Goal: Check status: Check status

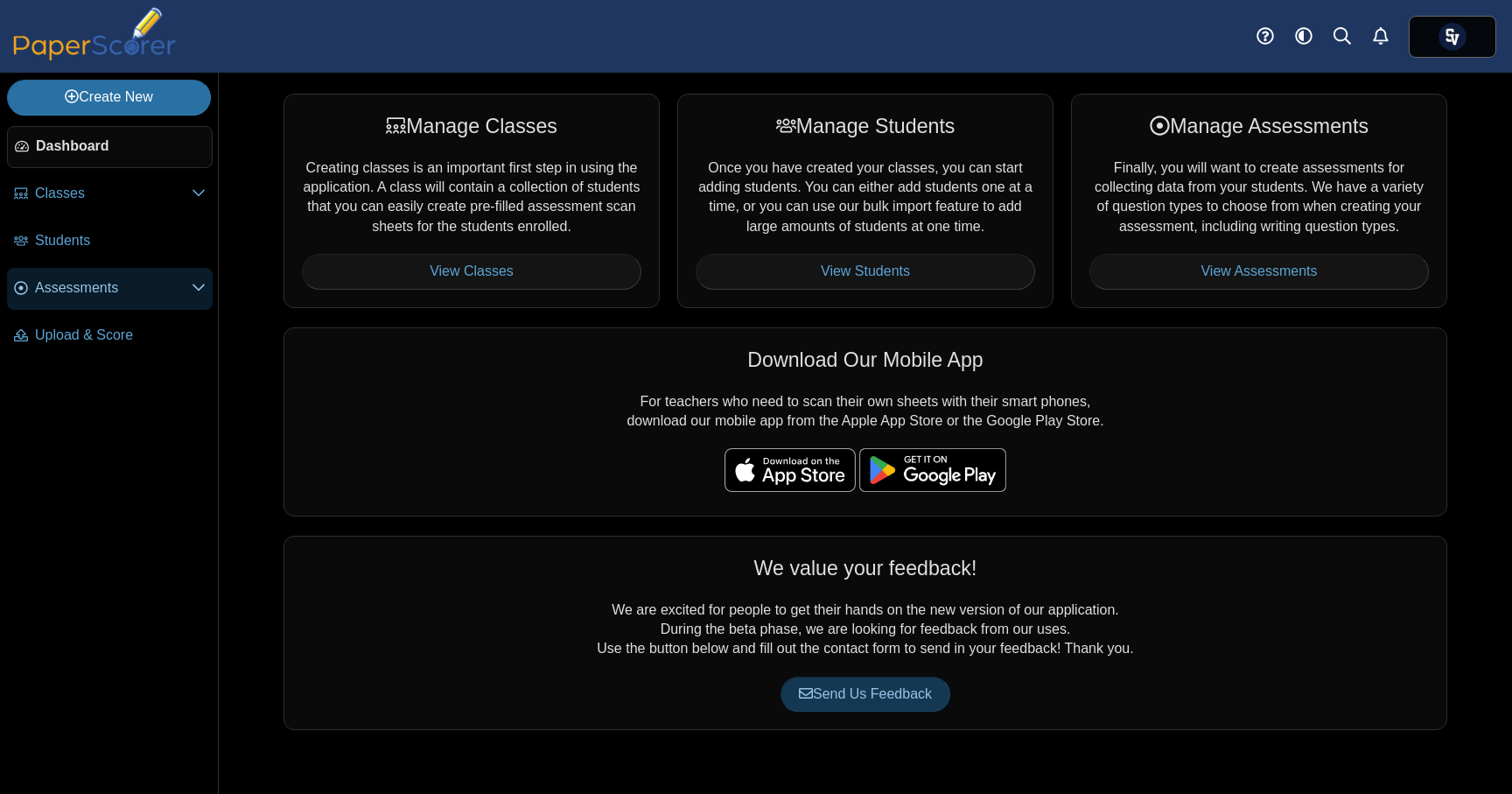
click at [94, 278] on span "Assessments" at bounding box center [113, 288] width 156 height 19
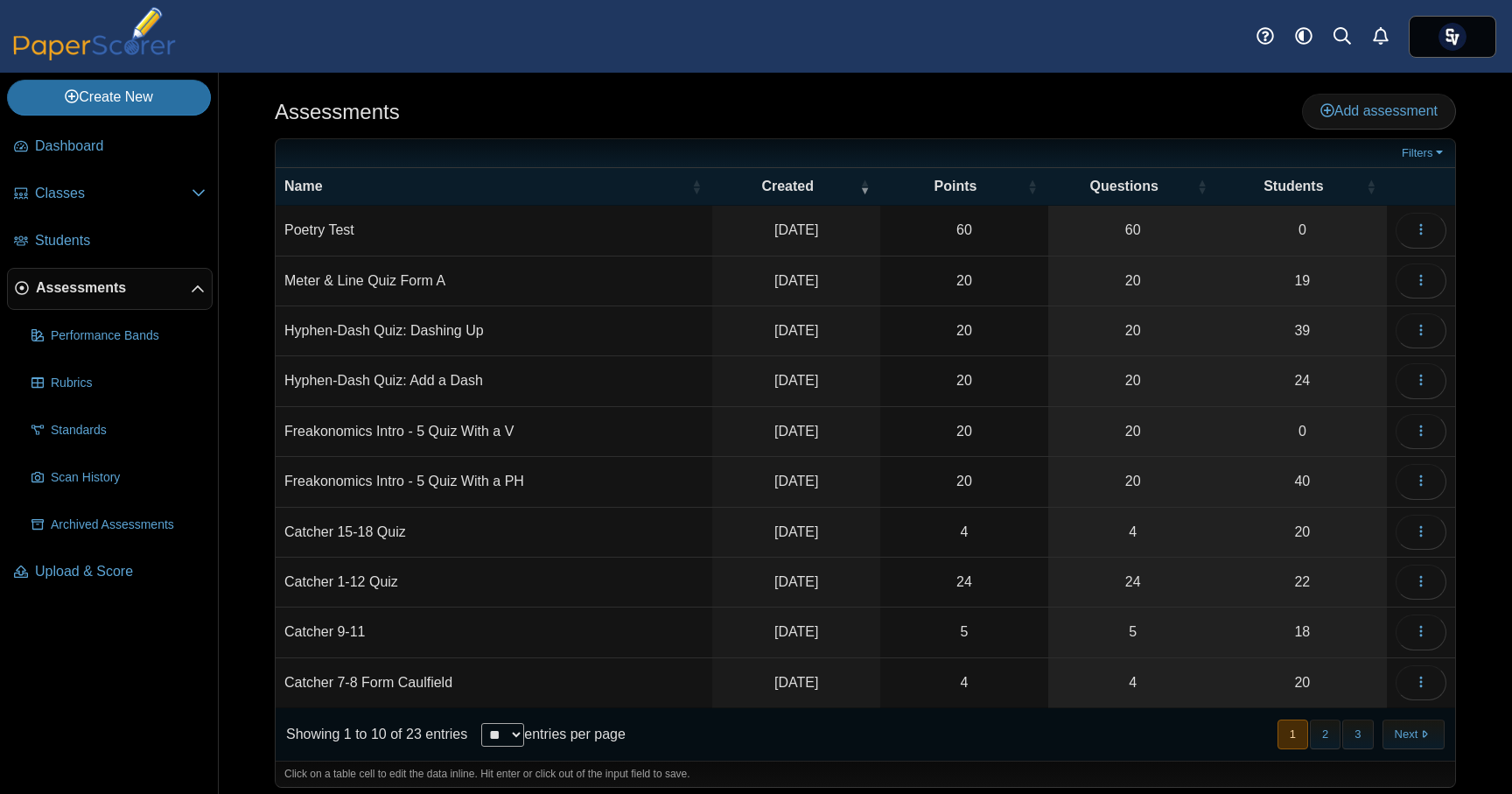
scroll to position [11, 0]
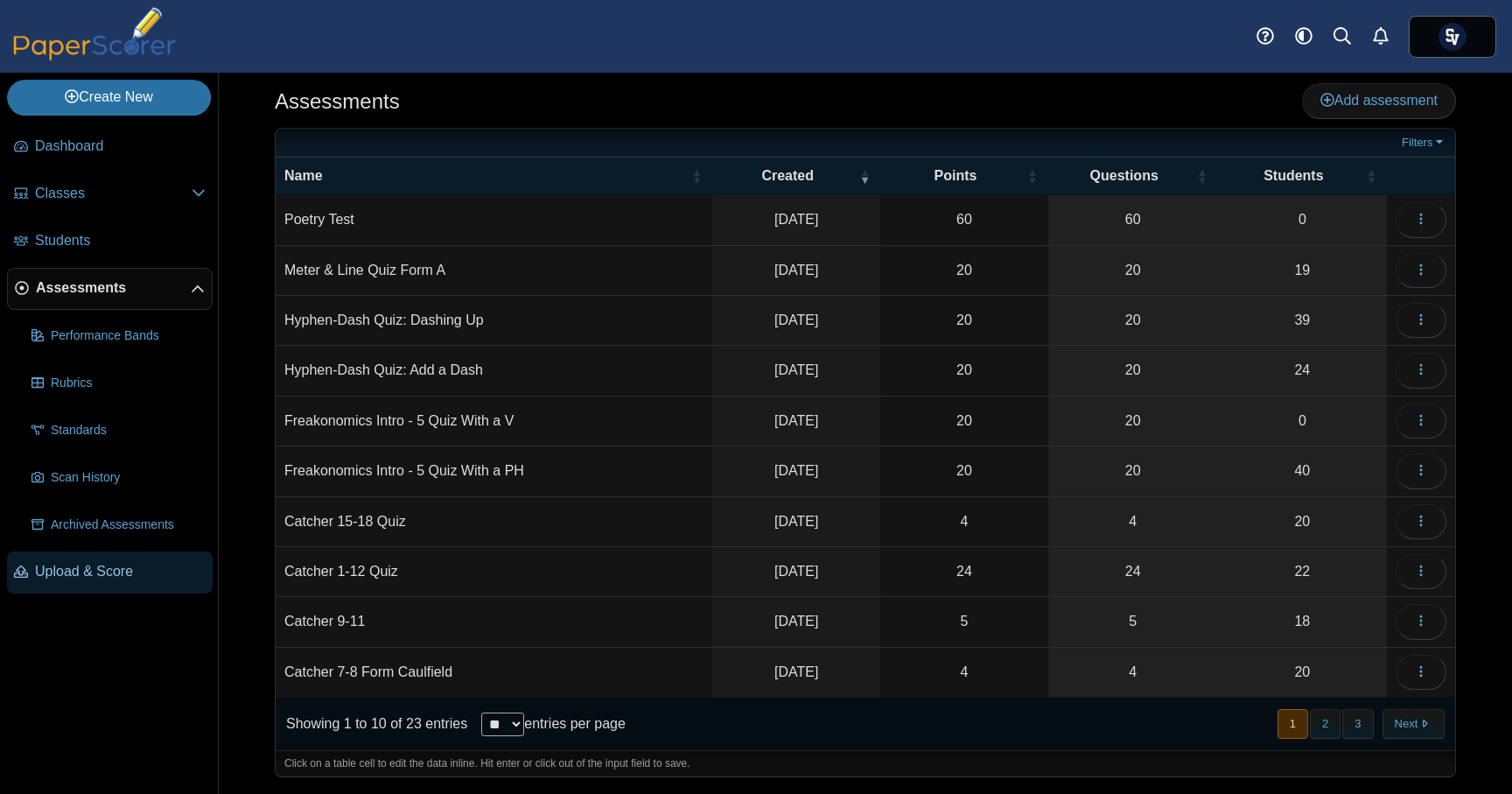
click at [115, 573] on span "Upload & Score" at bounding box center [120, 572] width 170 height 19
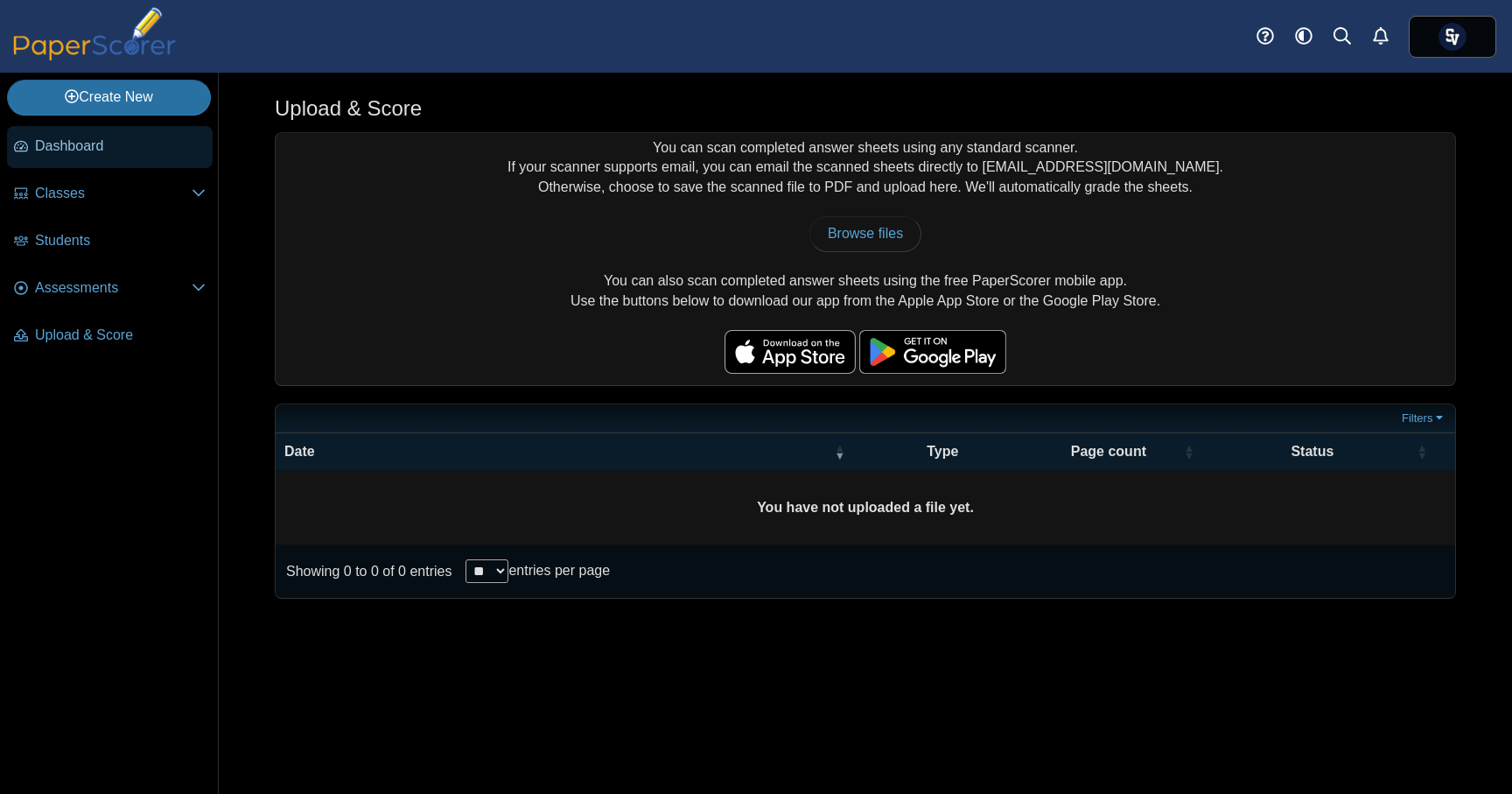
click at [66, 141] on span "Dashboard" at bounding box center [120, 147] width 170 height 19
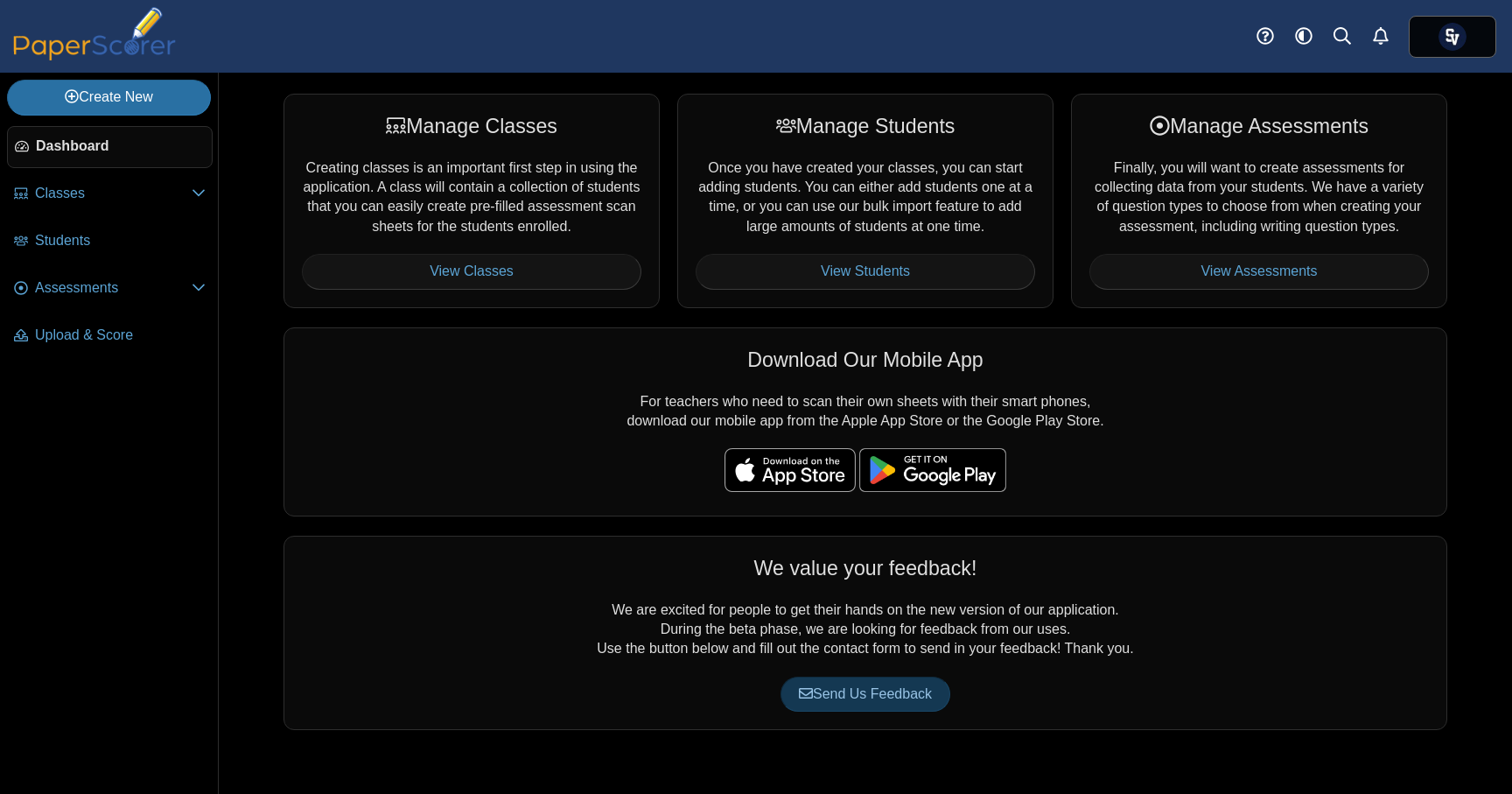
click at [493, 540] on div "We value your feedback! We are excited for people to get their hands on the new…" at bounding box center [865, 633] width 1164 height 194
click at [189, 289] on span "Assessments" at bounding box center [113, 288] width 156 height 19
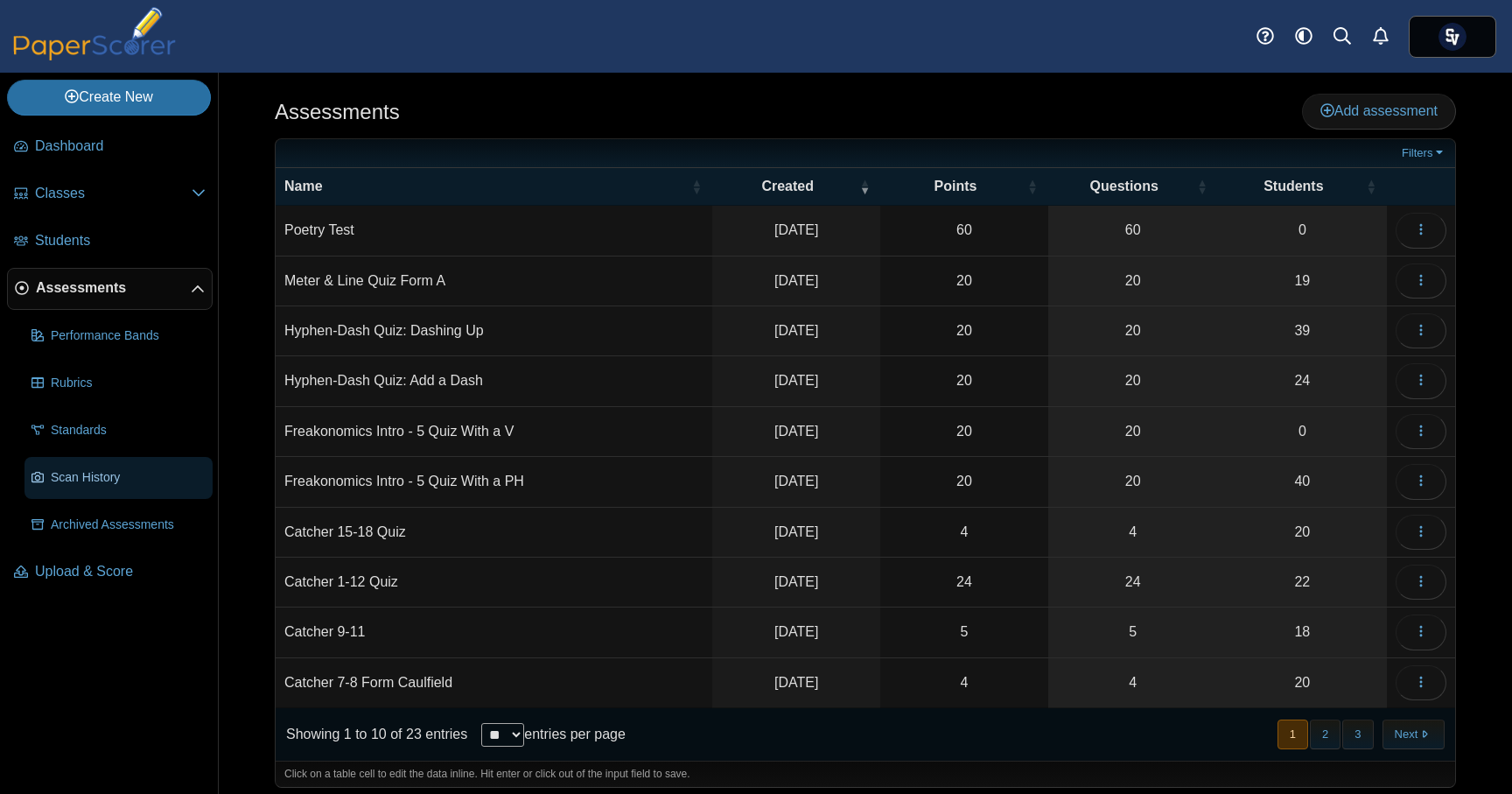
click at [118, 477] on span "Scan History" at bounding box center [128, 478] width 154 height 18
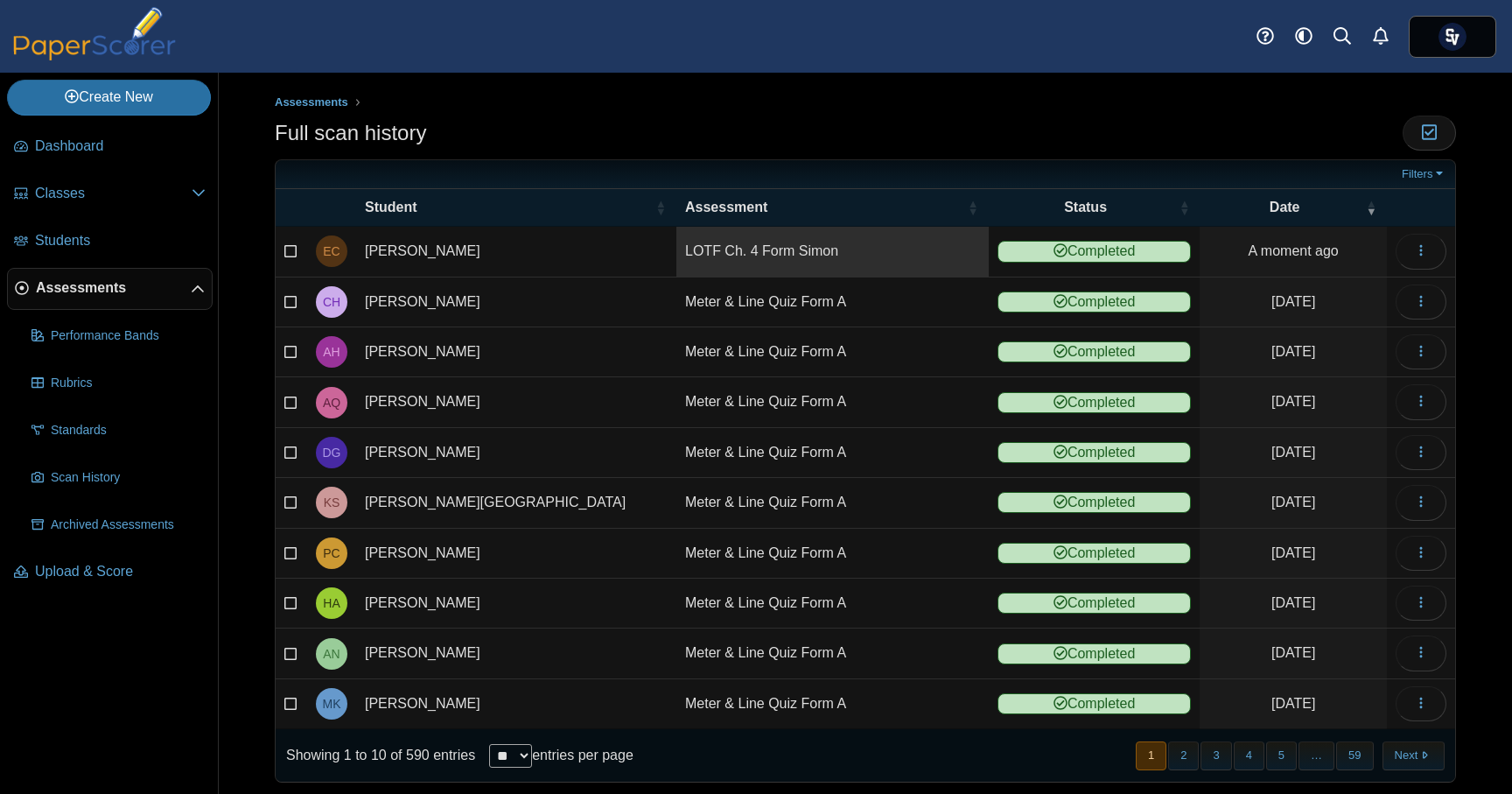
click at [777, 255] on link "LOTF Ch. 4 Form Simon" at bounding box center [832, 252] width 312 height 49
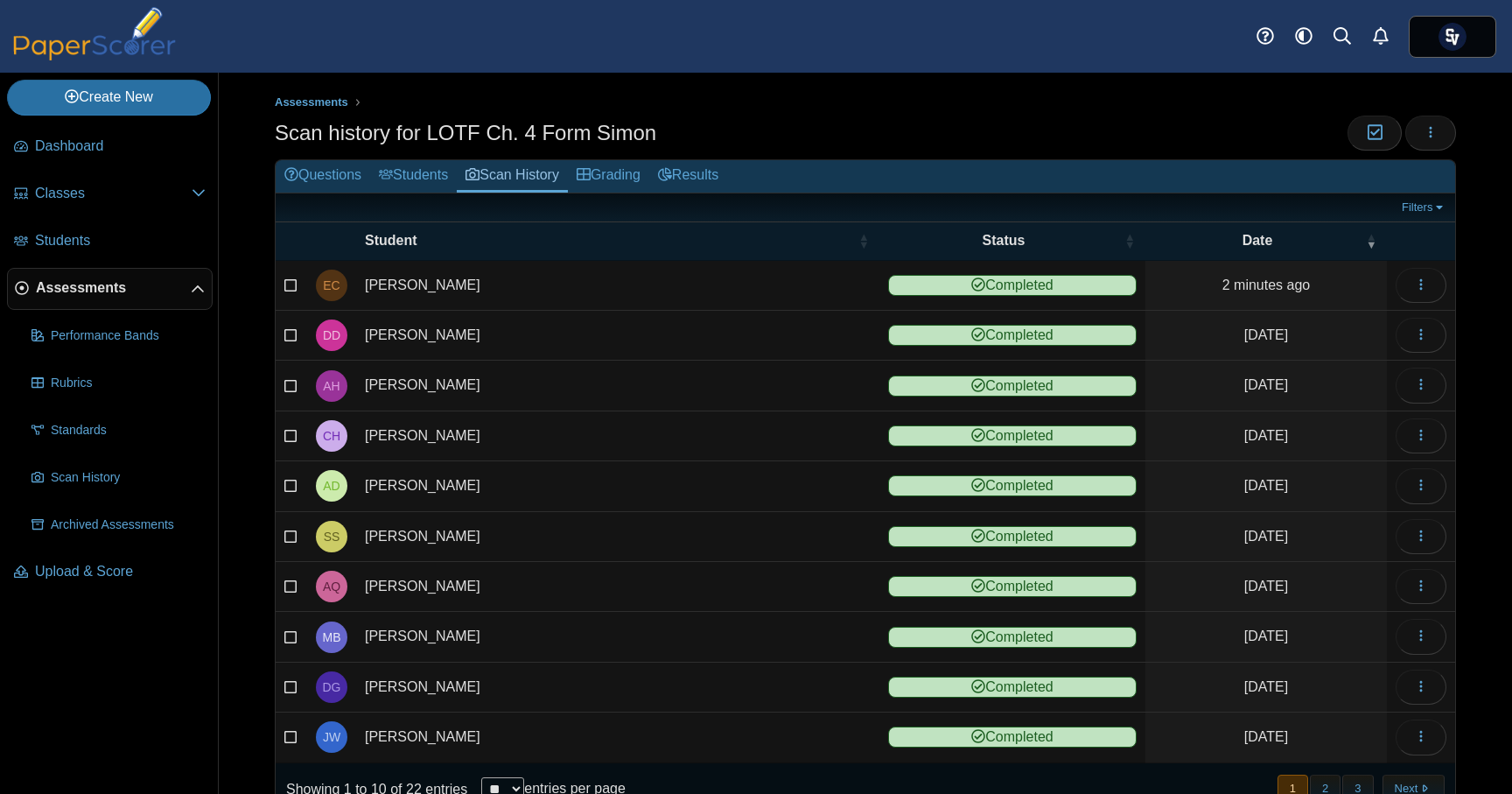
scroll to position [1, 0]
